Goal: Register for event/course

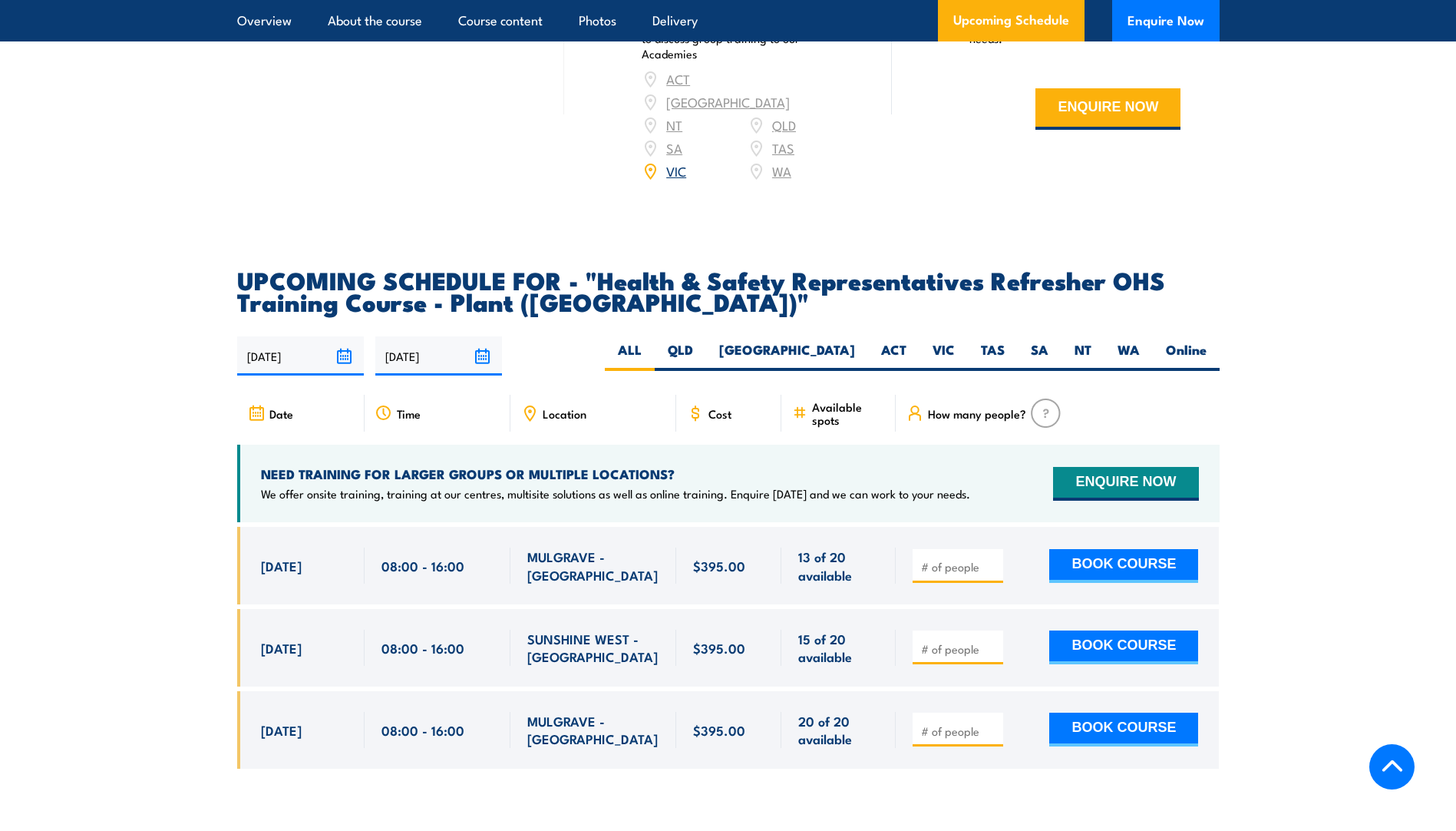
scroll to position [2534, 0]
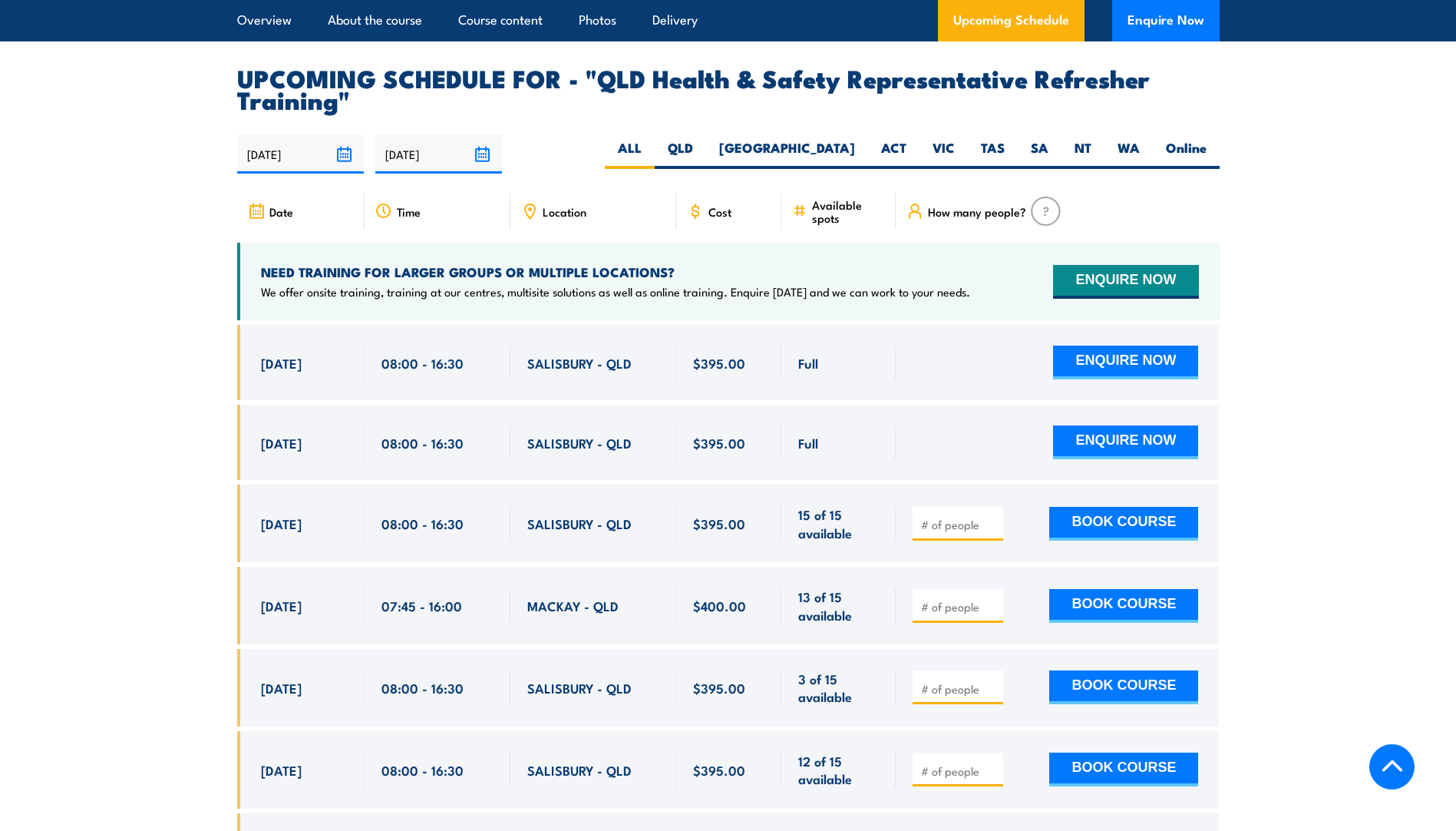
scroll to position [2610, 0]
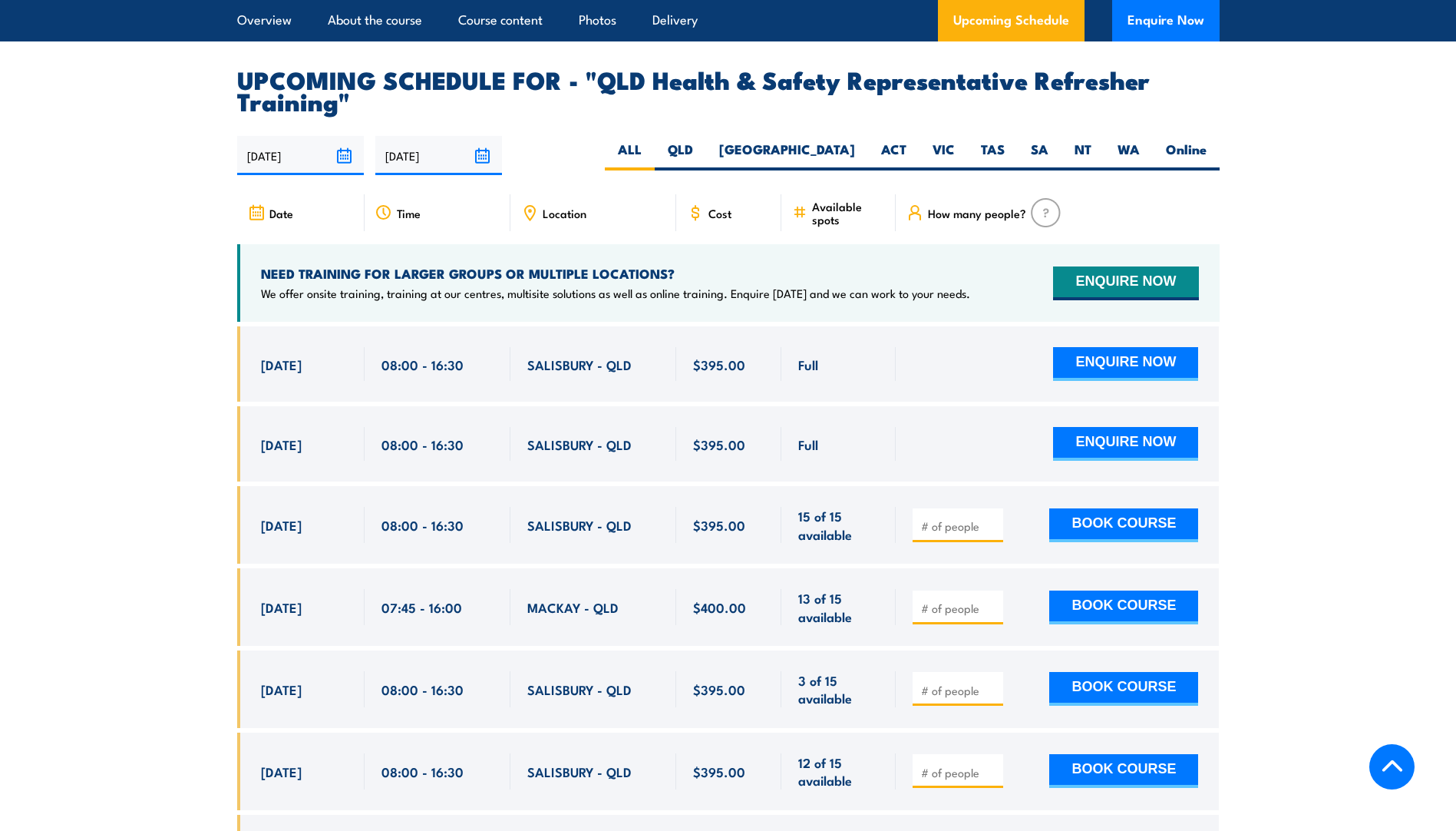
click at [605, 453] on span "SALISBURY - QLD" at bounding box center [579, 444] width 104 height 18
drag, startPoint x: 628, startPoint y: 457, endPoint x: 525, endPoint y: 457, distance: 103.0
click at [525, 457] on div "SALISBURY - QLD" at bounding box center [593, 444] width 166 height 75
copy span "SALISBURY - QLD"
click at [706, 165] on label "QLD" at bounding box center [681, 155] width 52 height 30
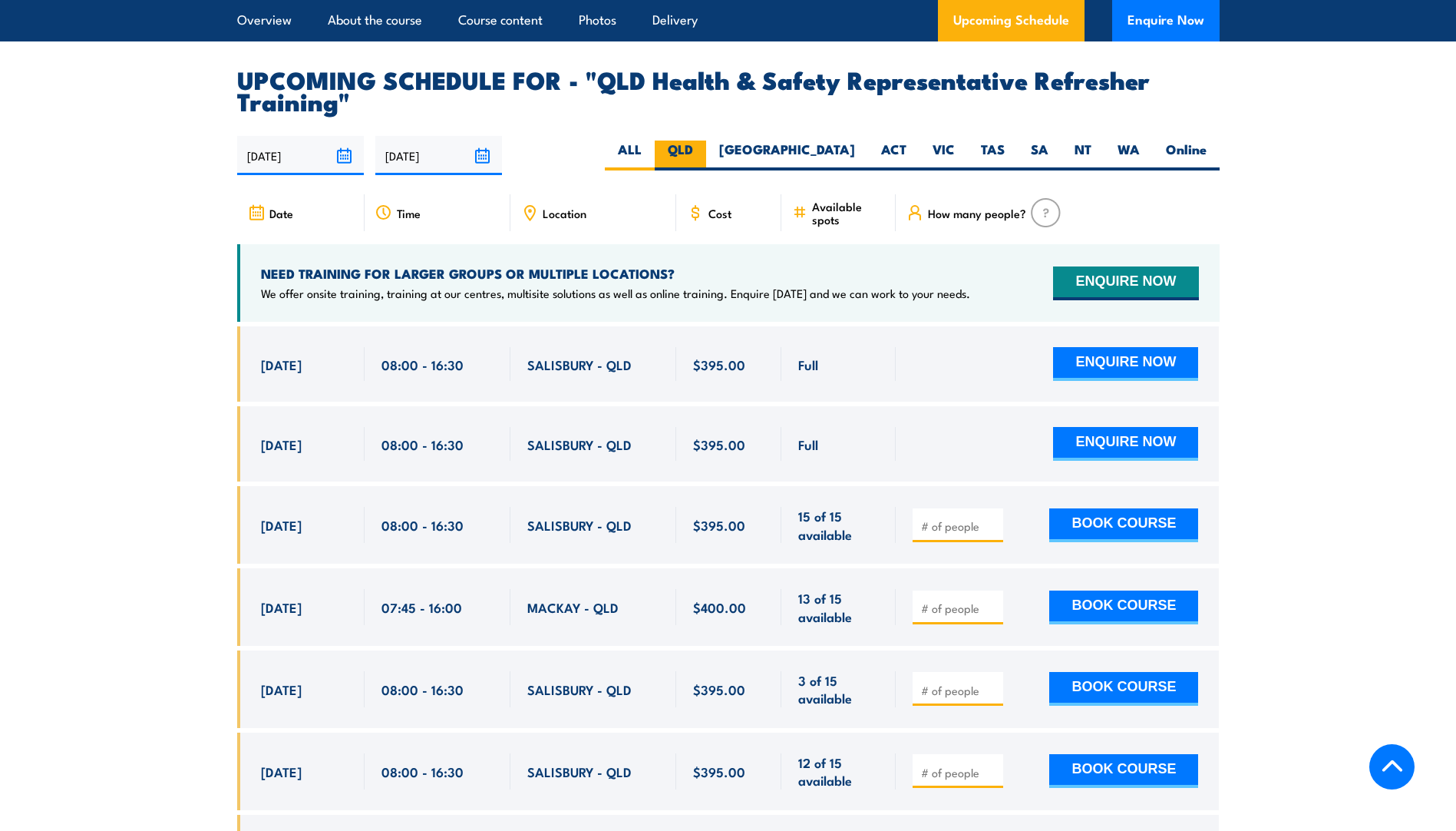
click at [703, 151] on input "QLD" at bounding box center [697, 145] width 10 height 10
radio input "true"
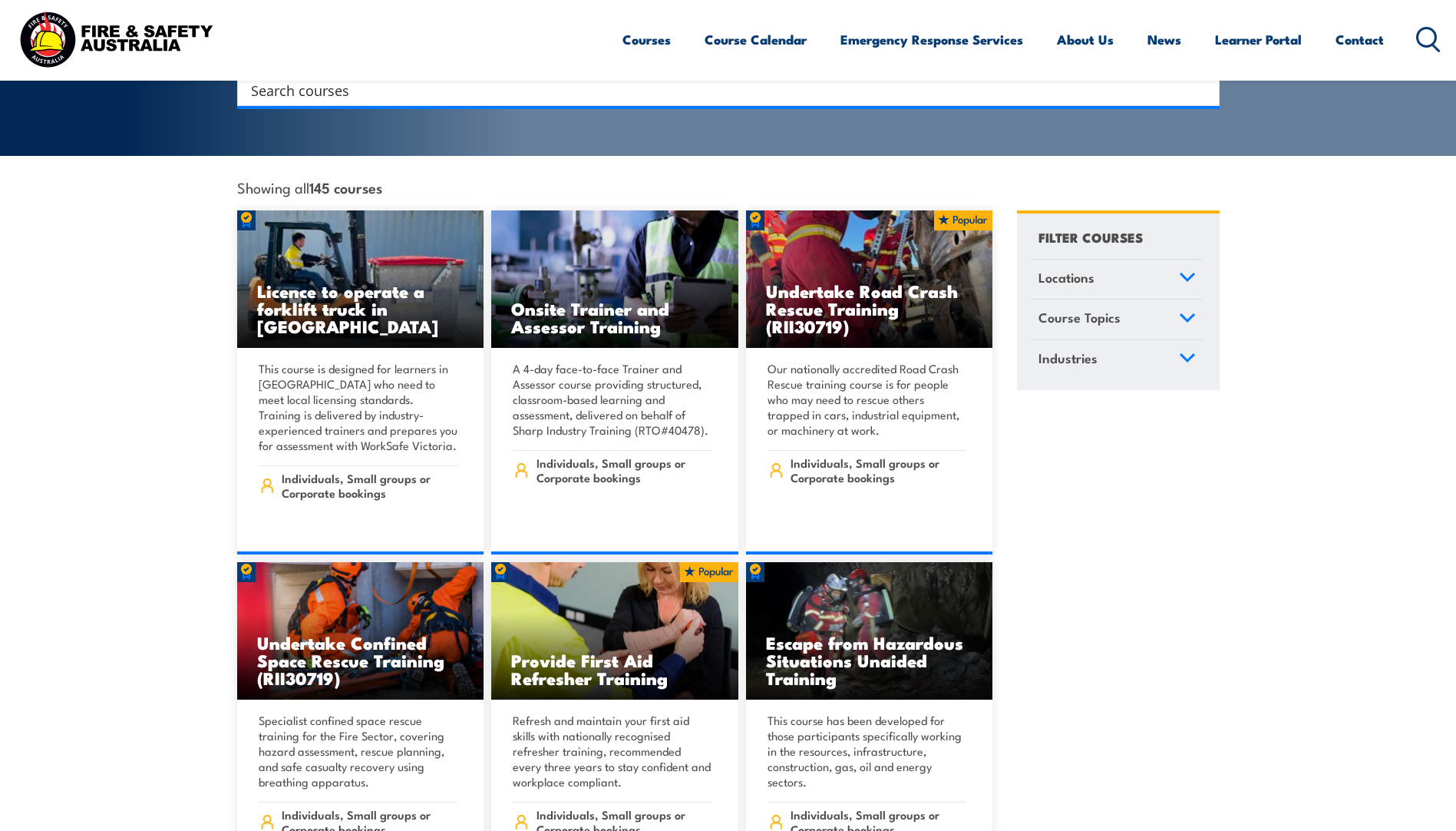
scroll to position [461, 0]
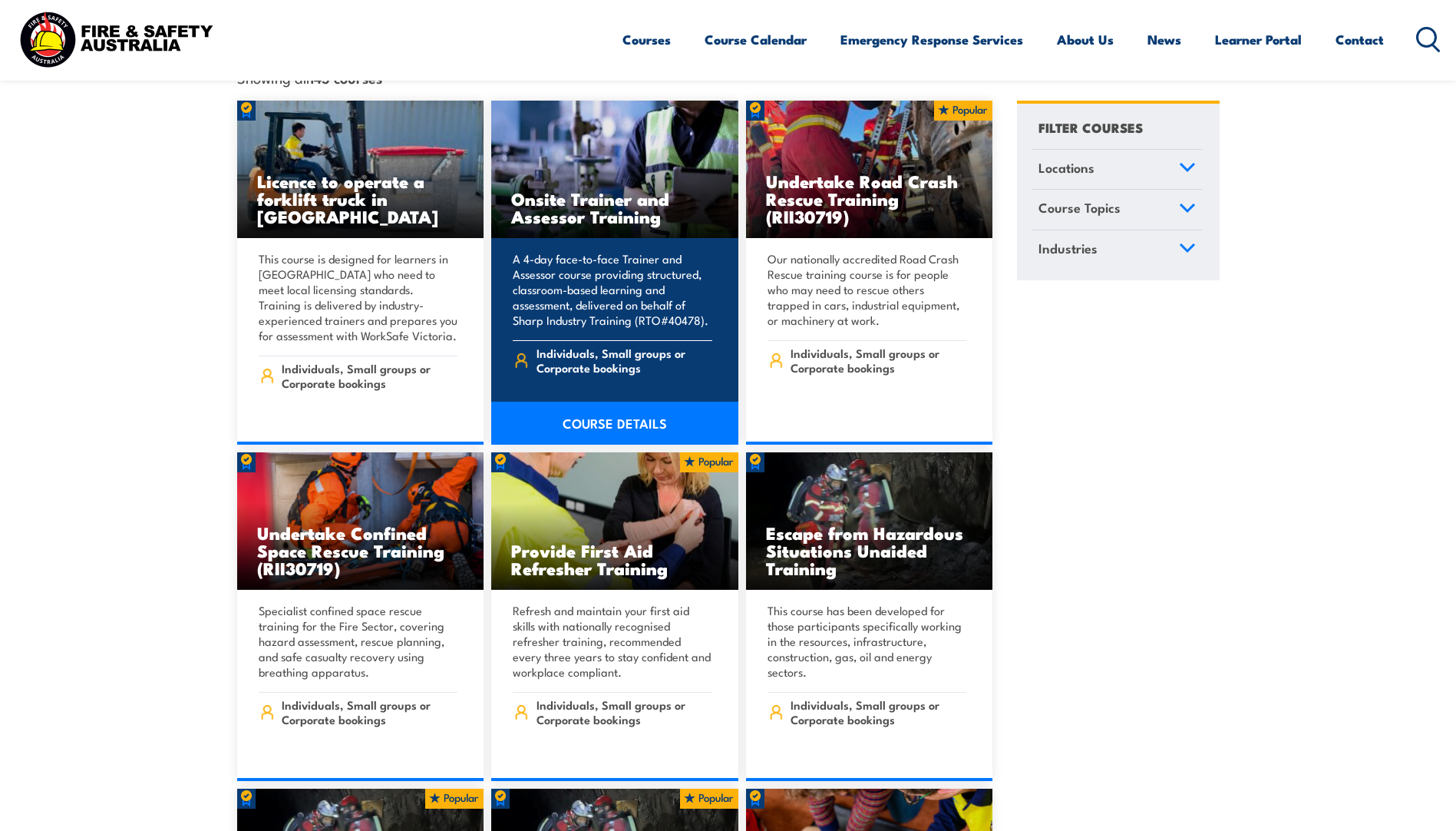
click at [633, 407] on link "COURSE DETAILS" at bounding box center [614, 423] width 247 height 43
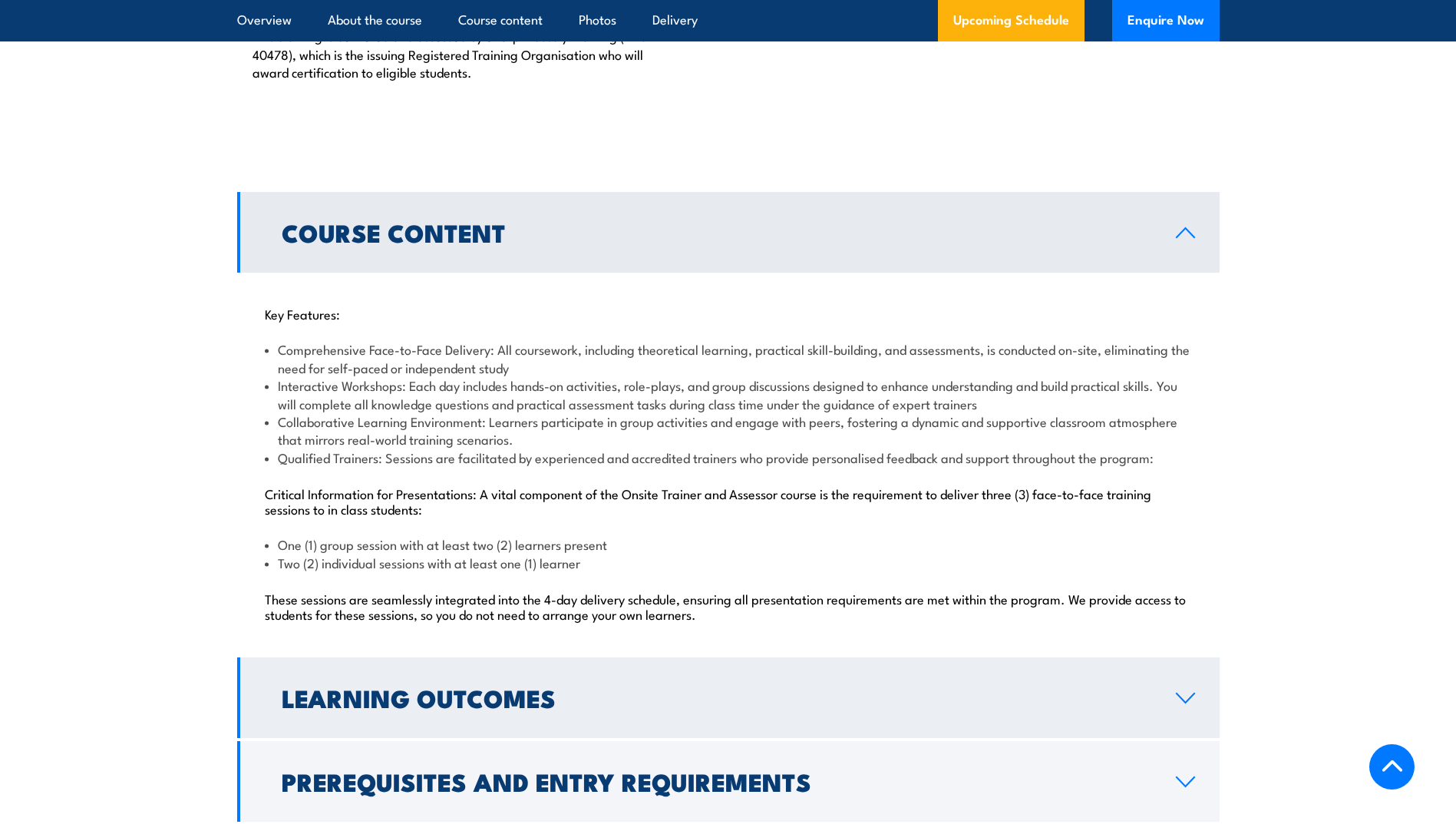
scroll to position [1459, 0]
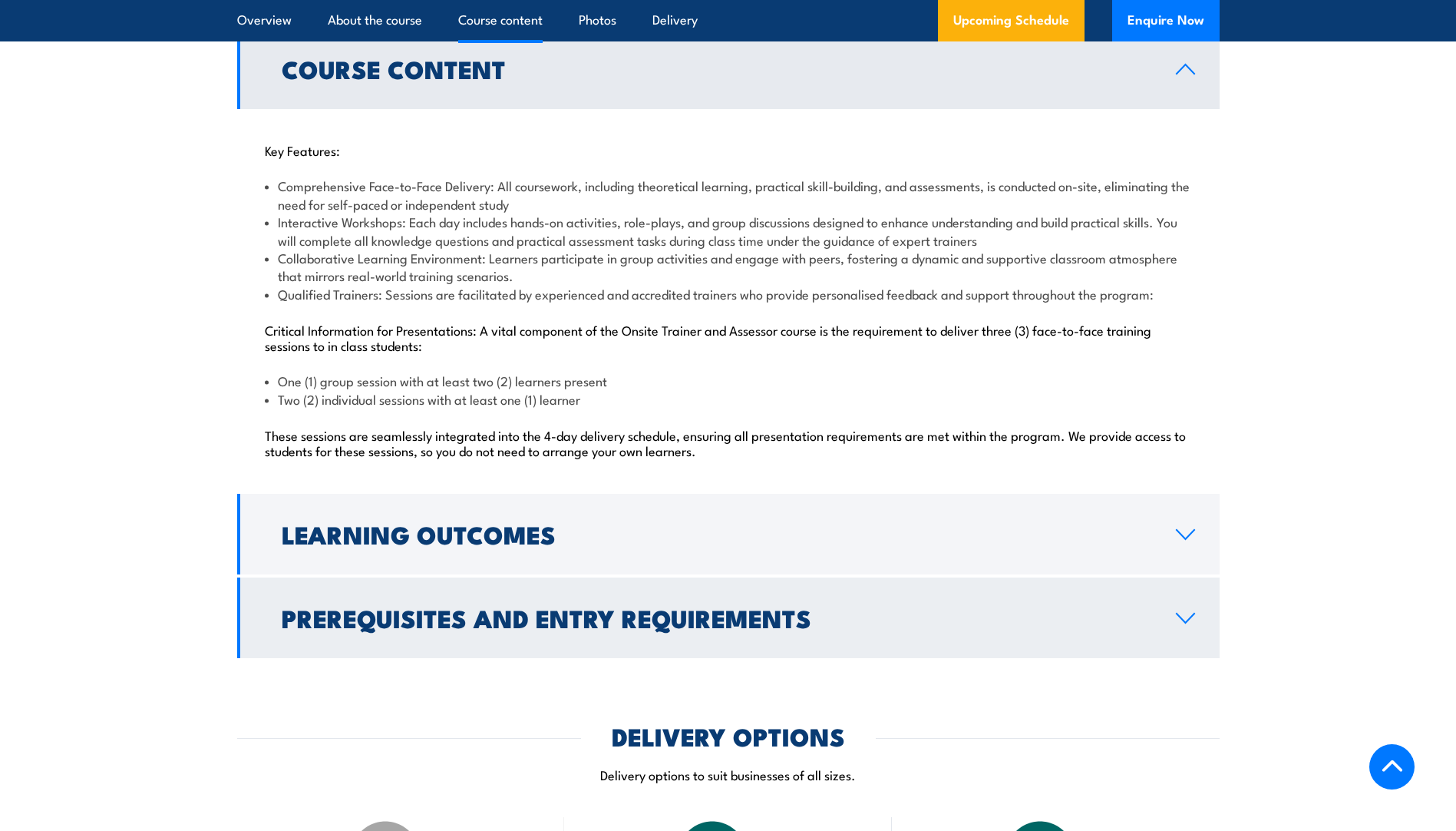
click at [1188, 536] on icon at bounding box center [1185, 534] width 20 height 13
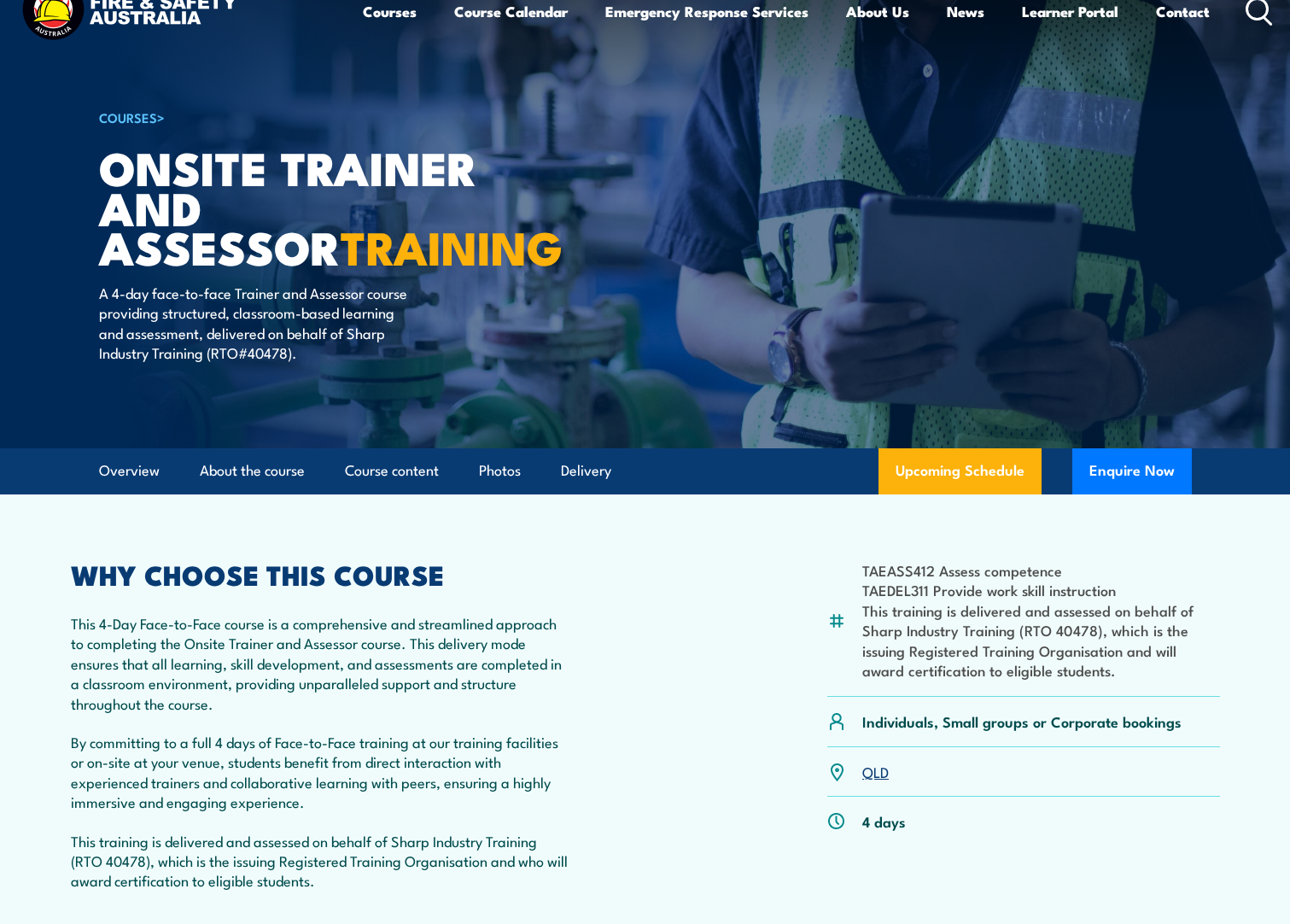
scroll to position [0, 0]
